Goal: Ask a question: Seek information or help from site administrators or community

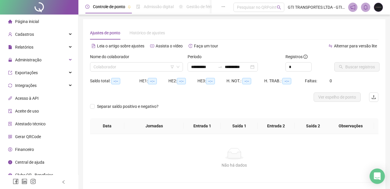
type input "**********"
click at [124, 67] on input "search" at bounding box center [134, 66] width 81 height 9
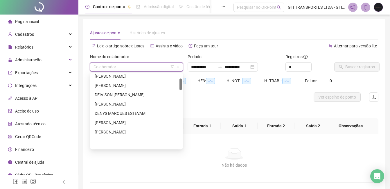
scroll to position [29, 0]
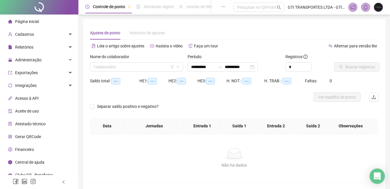
click at [377, 176] on icon "Open Intercom Messenger" at bounding box center [377, 176] width 7 height 8
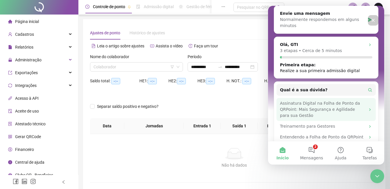
scroll to position [86, 0]
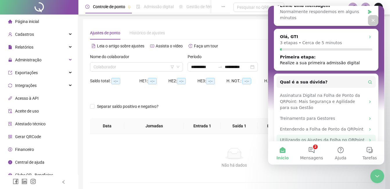
click at [344, 137] on div "Utilizando os Ajustes da Folha no QRPoint" at bounding box center [322, 140] width 85 height 6
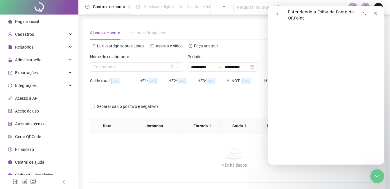
scroll to position [378, 0]
click at [380, 179] on div "Encerramento do Messenger da Intercom" at bounding box center [377, 175] width 14 height 14
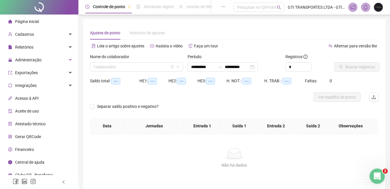
scroll to position [0, 0]
click at [377, 173] on icon "Abertura do Messenger da Intercom" at bounding box center [377, 176] width 10 height 10
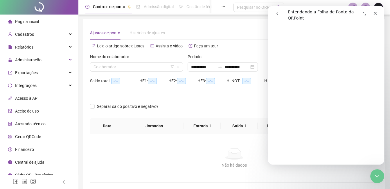
scroll to position [232, 0]
click at [376, 16] on div "Fechar" at bounding box center [375, 13] width 10 height 10
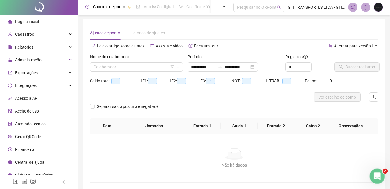
click at [372, 172] on div "Abertura do Messenger da Intercom" at bounding box center [376, 175] width 19 height 19
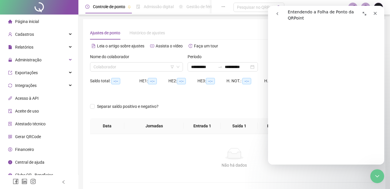
click at [278, 13] on icon "go back" at bounding box center [278, 13] width 2 height 3
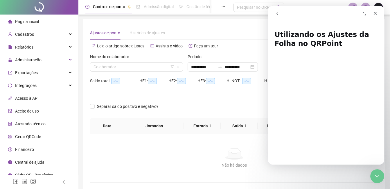
click at [278, 14] on icon "go back" at bounding box center [277, 13] width 5 height 5
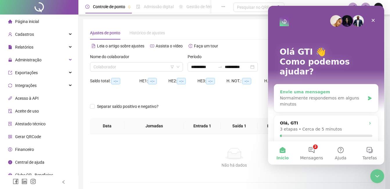
click at [352, 95] on div "Normalmente respondemos em alguns minutos" at bounding box center [322, 101] width 85 height 12
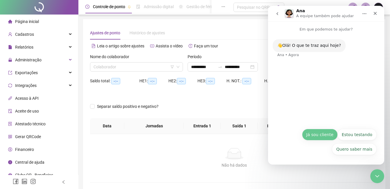
click at [321, 135] on button "Já sou cliente" at bounding box center [320, 135] width 36 height 12
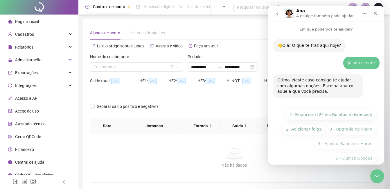
scroll to position [9, 0]
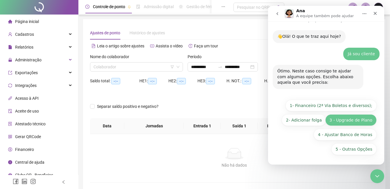
click at [332, 120] on button "3 - Upgrade de Plano" at bounding box center [350, 120] width 51 height 12
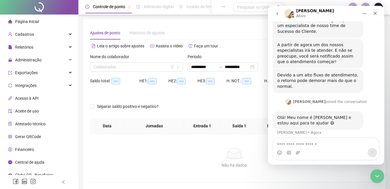
scroll to position [159, 0]
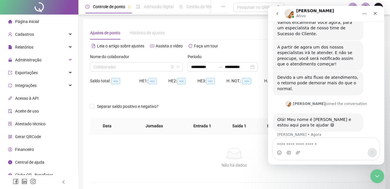
click at [317, 146] on textarea "Envie uma mensagem..." at bounding box center [326, 143] width 106 height 10
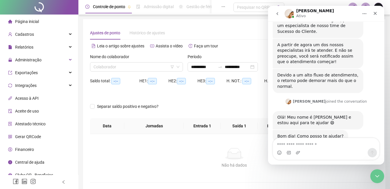
scroll to position [172, 0]
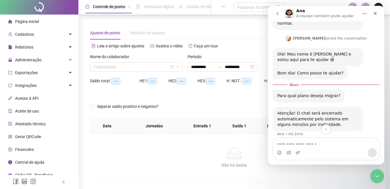
scroll to position [223, 0]
click at [312, 141] on textarea "Envie uma mensagem..." at bounding box center [326, 143] width 106 height 10
type textarea "********"
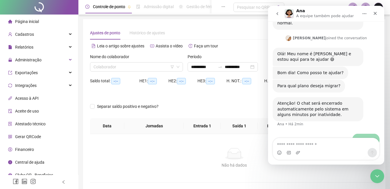
scroll to position [231, 0]
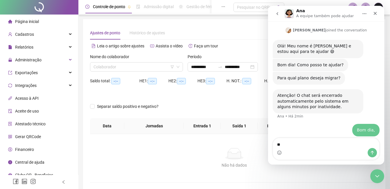
type textarea "*"
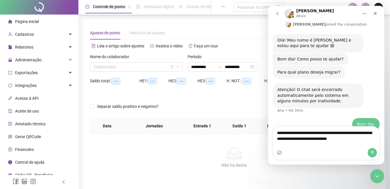
scroll to position [243, 0]
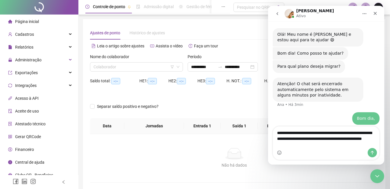
type textarea "**********"
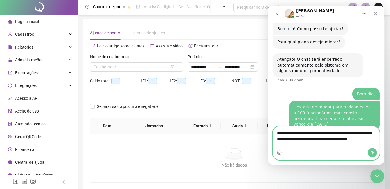
scroll to position [273, 0]
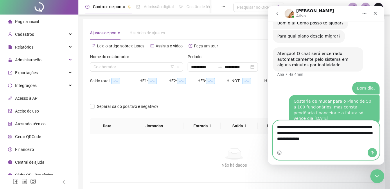
type textarea "**********"
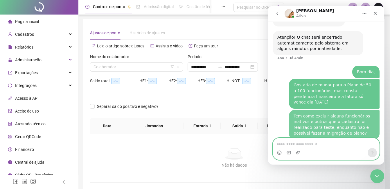
scroll to position [292, 0]
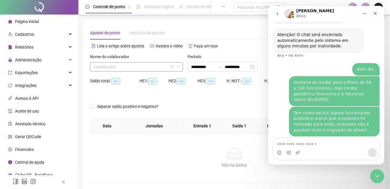
click at [158, 64] on input "search" at bounding box center [134, 66] width 81 height 9
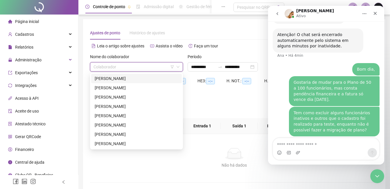
click at [139, 80] on div "[PERSON_NAME]" at bounding box center [137, 78] width 84 height 6
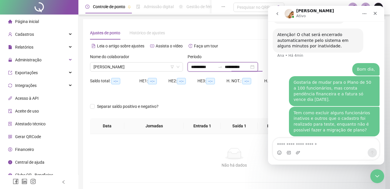
click at [249, 66] on input "**********" at bounding box center [237, 67] width 24 height 6
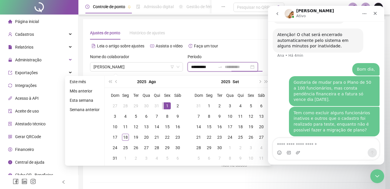
type input "**********"
click at [167, 106] on div "1" at bounding box center [167, 105] width 7 height 7
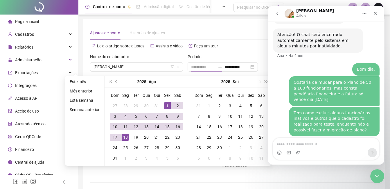
click at [126, 135] on div "18" at bounding box center [125, 137] width 7 height 7
type input "**********"
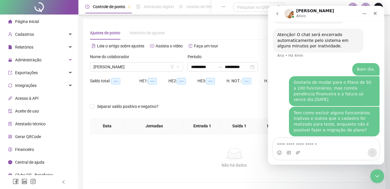
click at [255, 46] on div "Alternar para versão lite" at bounding box center [307, 45] width 144 height 9
click at [379, 176] on icon "Encerramento do Messenger da Intercom" at bounding box center [376, 175] width 7 height 7
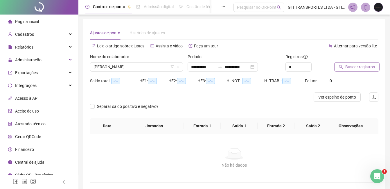
click at [359, 67] on span "Buscar registros" at bounding box center [361, 67] width 30 height 6
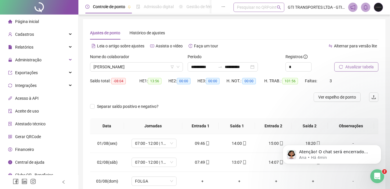
scroll to position [0, 0]
click at [337, 155] on p "Ana • Há 4min" at bounding box center [336, 157] width 75 height 5
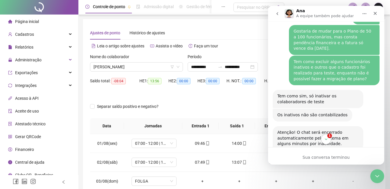
scroll to position [393, 0]
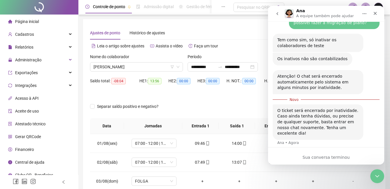
click at [296, 138] on div "O ticket será encerrado por inatividade. Caso ainda tenha dúvidas, ou precise d…" at bounding box center [326, 128] width 107 height 48
drag, startPoint x: 286, startPoint y: 158, endPoint x: 294, endPoint y: 149, distance: 11.9
click at [287, 156] on div "Sua conversa terminou" at bounding box center [326, 157] width 116 height 6
click at [299, 140] on div "O ticket será encerrado por inatividade. Caso ainda tenha dúvidas, ou precise d…" at bounding box center [326, 128] width 107 height 48
click at [299, 139] on div "O ticket será encerrado por inatividade. Caso ainda tenha dúvidas, ou precise d…" at bounding box center [326, 128] width 107 height 48
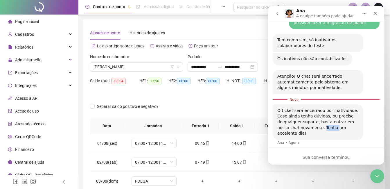
click at [302, 138] on div "O ticket será encerrado por inatividade. Caso ainda tenha dúvidas, ou precise d…" at bounding box center [326, 128] width 107 height 48
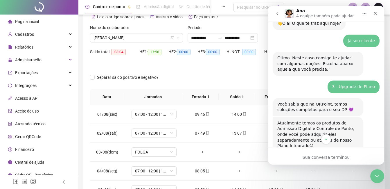
scroll to position [0, 0]
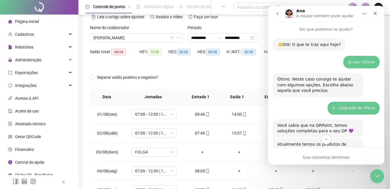
click at [364, 16] on button "Início" at bounding box center [364, 13] width 11 height 11
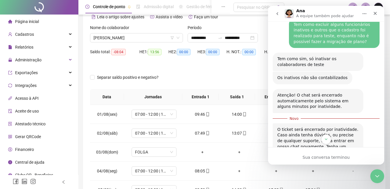
scroll to position [393, 0]
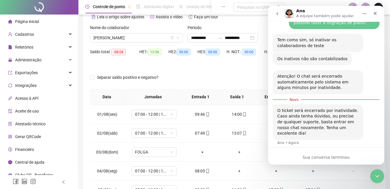
click at [332, 139] on div "O ticket será encerrado por inatividade. Caso ainda tenha dúvidas, ou precise d…" at bounding box center [326, 128] width 107 height 48
click at [324, 160] on div "Sua conversa terminou" at bounding box center [326, 157] width 116 height 6
click at [378, 176] on icon "Encerramento do Messenger da Intercom" at bounding box center [376, 175] width 7 height 7
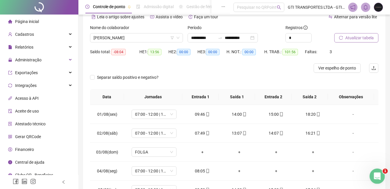
click at [378, 176] on icon "Abertura do Messenger da Intercom" at bounding box center [377, 176] width 10 height 10
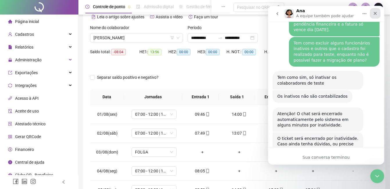
scroll to position [384, 0]
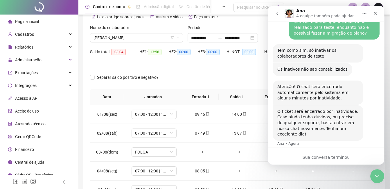
click at [320, 157] on div "Sua conversa terminou" at bounding box center [326, 157] width 116 height 6
click at [318, 139] on div "O ticket será encerrado por inatividade. Caso ainda tenha dúvidas, ou precise d…" at bounding box center [326, 129] width 107 height 48
click at [314, 141] on div "O ticket será encerrado por inatividade. Caso ainda tenha dúvidas, ou precise d…" at bounding box center [326, 129] width 107 height 48
click at [314, 138] on div "O ticket será encerrado por inatividade. Caso ainda tenha dúvidas, ou precise d…" at bounding box center [326, 129] width 107 height 48
click at [314, 134] on div "O ticket será encerrado por inatividade. Caso ainda tenha dúvidas, ou precise d…" at bounding box center [326, 129] width 107 height 48
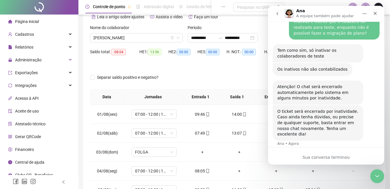
click at [312, 127] on div "O ticket será encerrado por inatividade. Caso ainda tenha dúvidas, ou precise d…" at bounding box center [318, 122] width 91 height 35
click at [379, 14] on div "Fechar" at bounding box center [375, 13] width 10 height 10
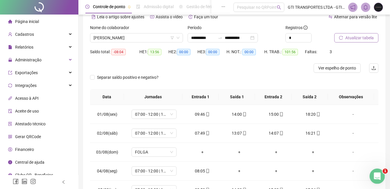
click at [377, 175] on icon "Abertura do Messenger da Intercom" at bounding box center [377, 175] width 4 height 5
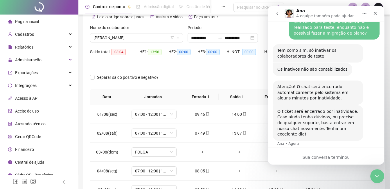
click at [368, 13] on button "Início" at bounding box center [364, 13] width 11 height 11
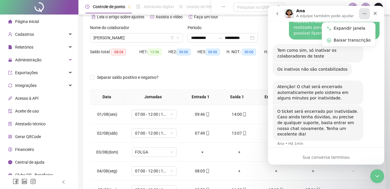
click at [357, 65] on div "Os inativos não são contabilizados [PERSON_NAME] • Há 16min" at bounding box center [326, 71] width 107 height 17
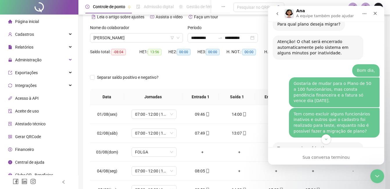
scroll to position [320, 0]
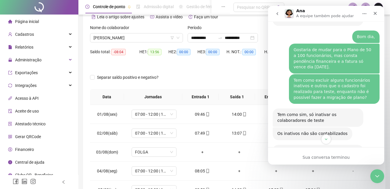
drag, startPoint x: 316, startPoint y: 62, endPoint x: 290, endPoint y: 46, distance: 31.3
click at [290, 46] on div "Gostaria de mudar para o Plano de 50 a 100 funcionários, mas consta pendência f…" at bounding box center [334, 59] width 91 height 30
copy div "Gostaria de mudar para o Plano de 50 a 100 funcionários, mas consta pendência f…"
click at [279, 59] on div "Gostaria de mudar para o Plano de 50 a 100 funcionários, mas consta pendência f…" at bounding box center [326, 59] width 107 height 30
click at [327, 138] on icon "Scroll to bottom" at bounding box center [326, 139] width 5 height 5
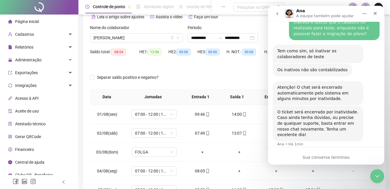
scroll to position [384, 0]
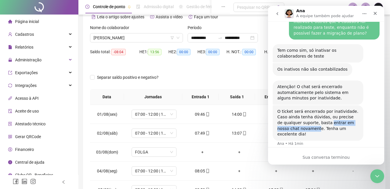
drag, startPoint x: 295, startPoint y: 138, endPoint x: 304, endPoint y: 115, distance: 24.0
click at [304, 115] on div "O ticket será encerrado por inatividade. Caso ainda tenha dúvidas, ou precise d…" at bounding box center [326, 129] width 107 height 48
drag, startPoint x: 304, startPoint y: 115, endPoint x: 298, endPoint y: 147, distance: 32.6
click at [298, 147] on div "Sua conversa terminou" at bounding box center [326, 155] width 116 height 17
click at [333, 159] on div "Sua conversa terminou" at bounding box center [326, 157] width 116 height 6
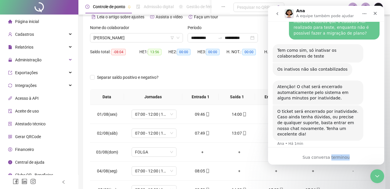
click at [333, 159] on div "Sua conversa terminou" at bounding box center [326, 157] width 116 height 6
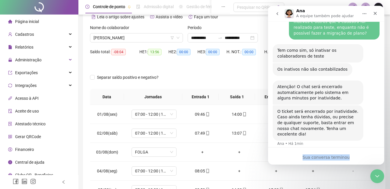
click at [333, 158] on div "Sua conversa terminou" at bounding box center [326, 157] width 116 height 6
drag, startPoint x: 333, startPoint y: 158, endPoint x: 377, endPoint y: 138, distance: 48.1
click at [375, 139] on div "O ticket será encerrado por inatividade. Caso ainda tenha dúvidas, ou precise d…" at bounding box center [326, 129] width 107 height 48
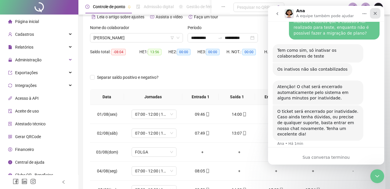
click at [376, 13] on icon "Fechar" at bounding box center [375, 13] width 5 height 5
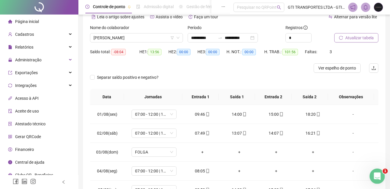
click at [380, 180] on div "Abertura do Messenger da Intercom" at bounding box center [376, 175] width 19 height 19
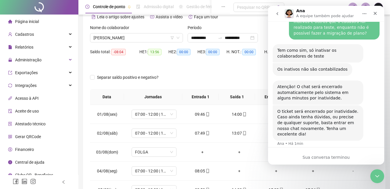
click at [99, 63] on div "Saldo total: -08:04" at bounding box center [114, 55] width 49 height 16
click at [378, 13] on div "Fechar" at bounding box center [375, 13] width 10 height 10
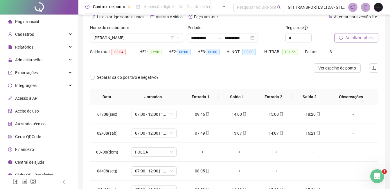
scroll to position [0, 0]
